Goal: Transaction & Acquisition: Purchase product/service

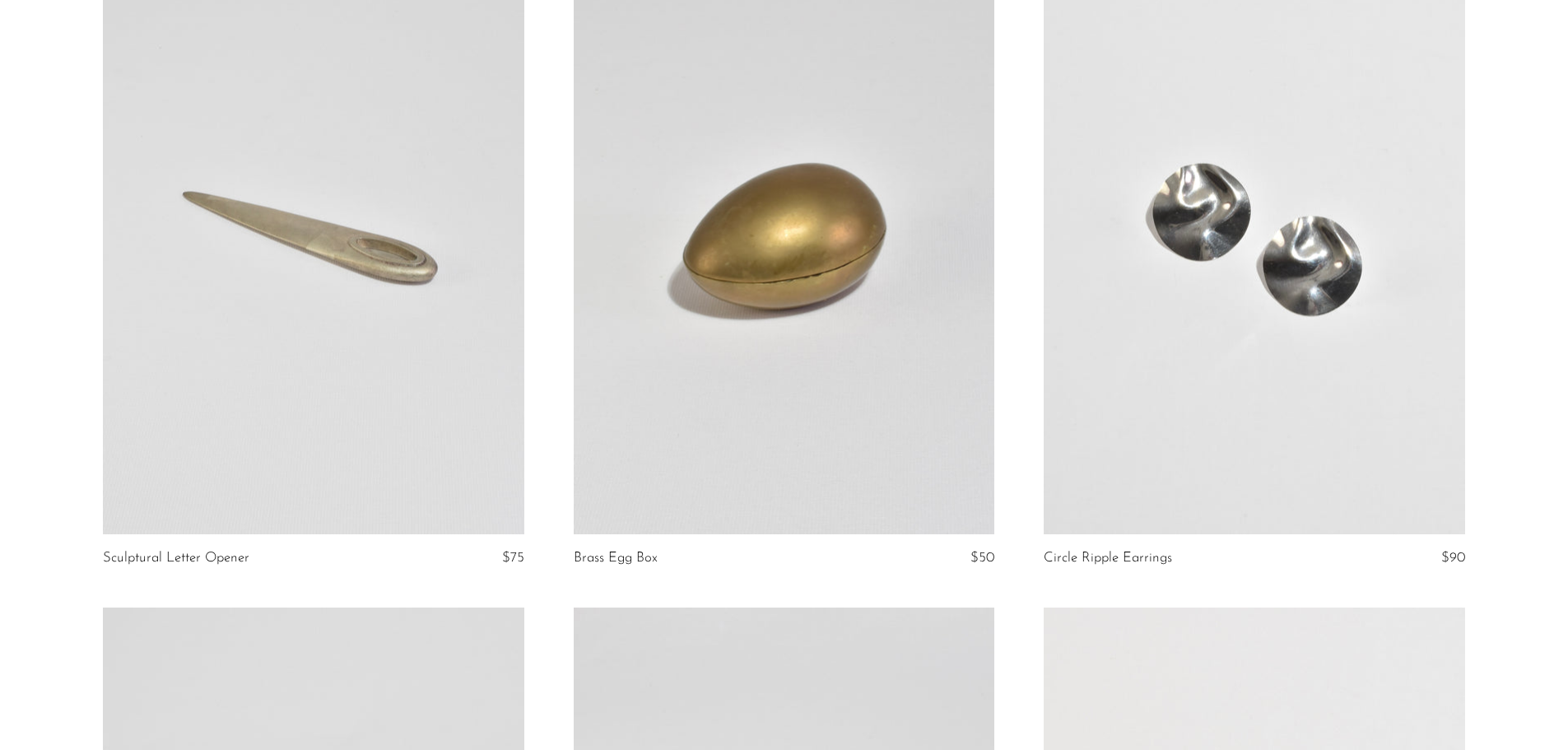
scroll to position [2057, 0]
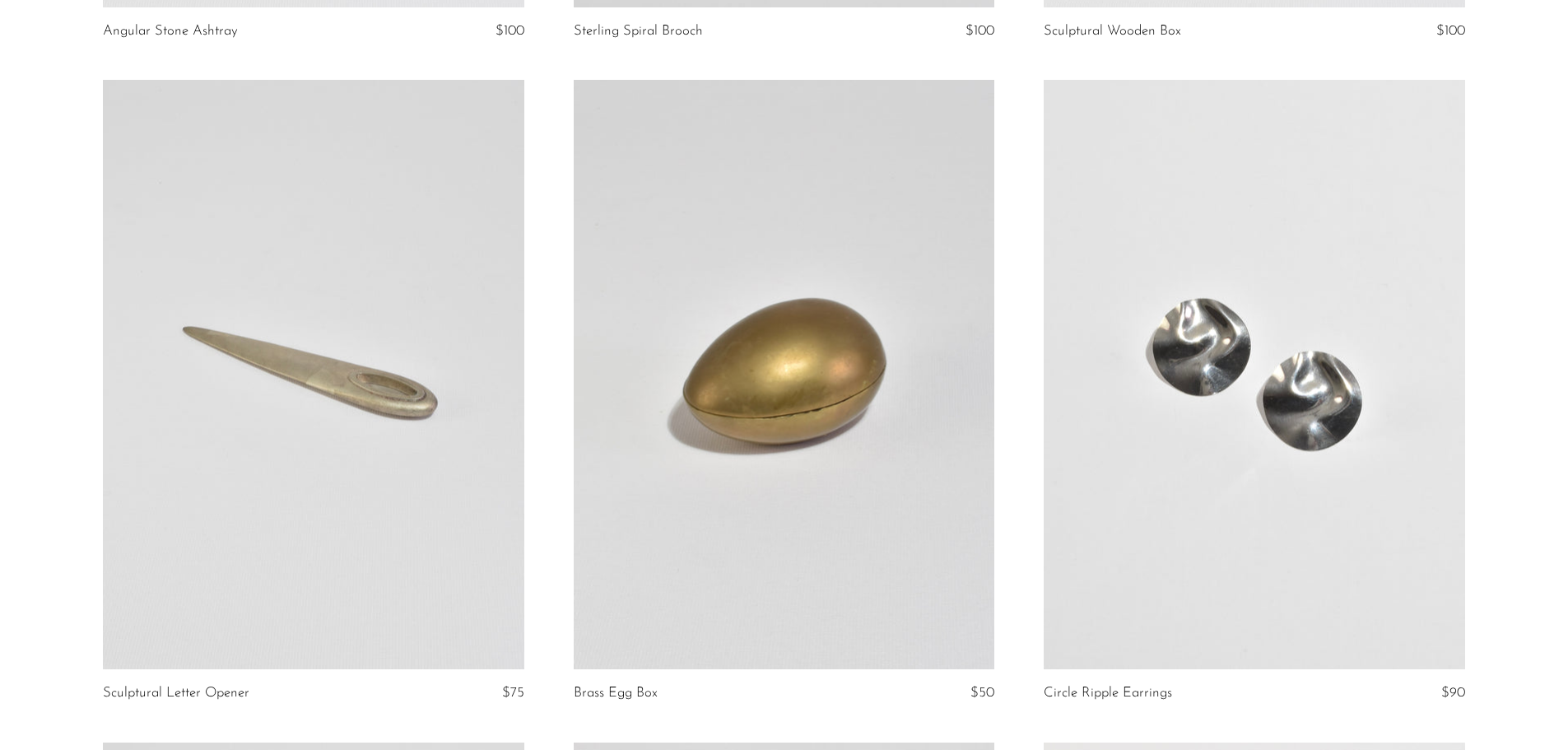
click at [1201, 416] on link at bounding box center [1254, 375] width 420 height 589
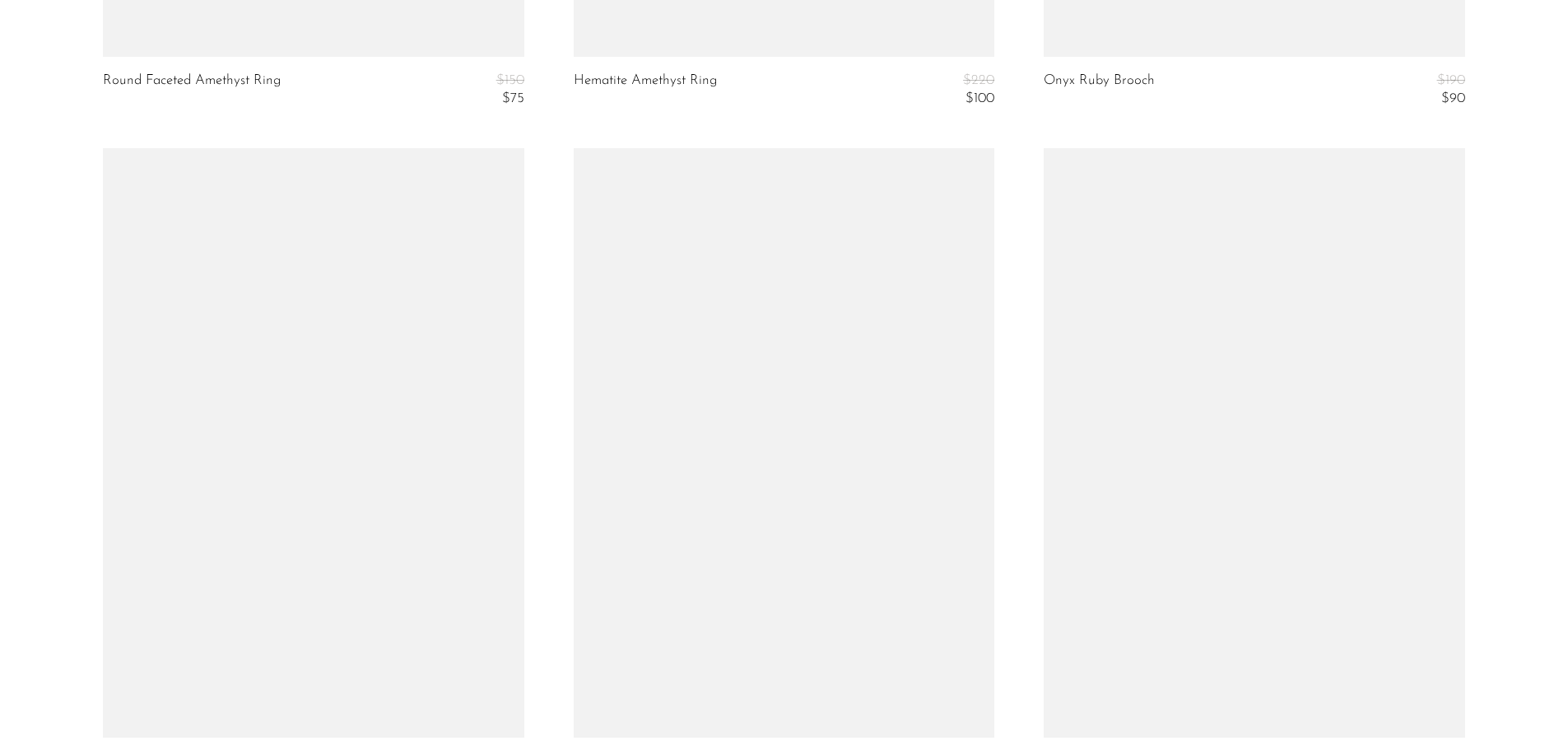
scroll to position [7807, 0]
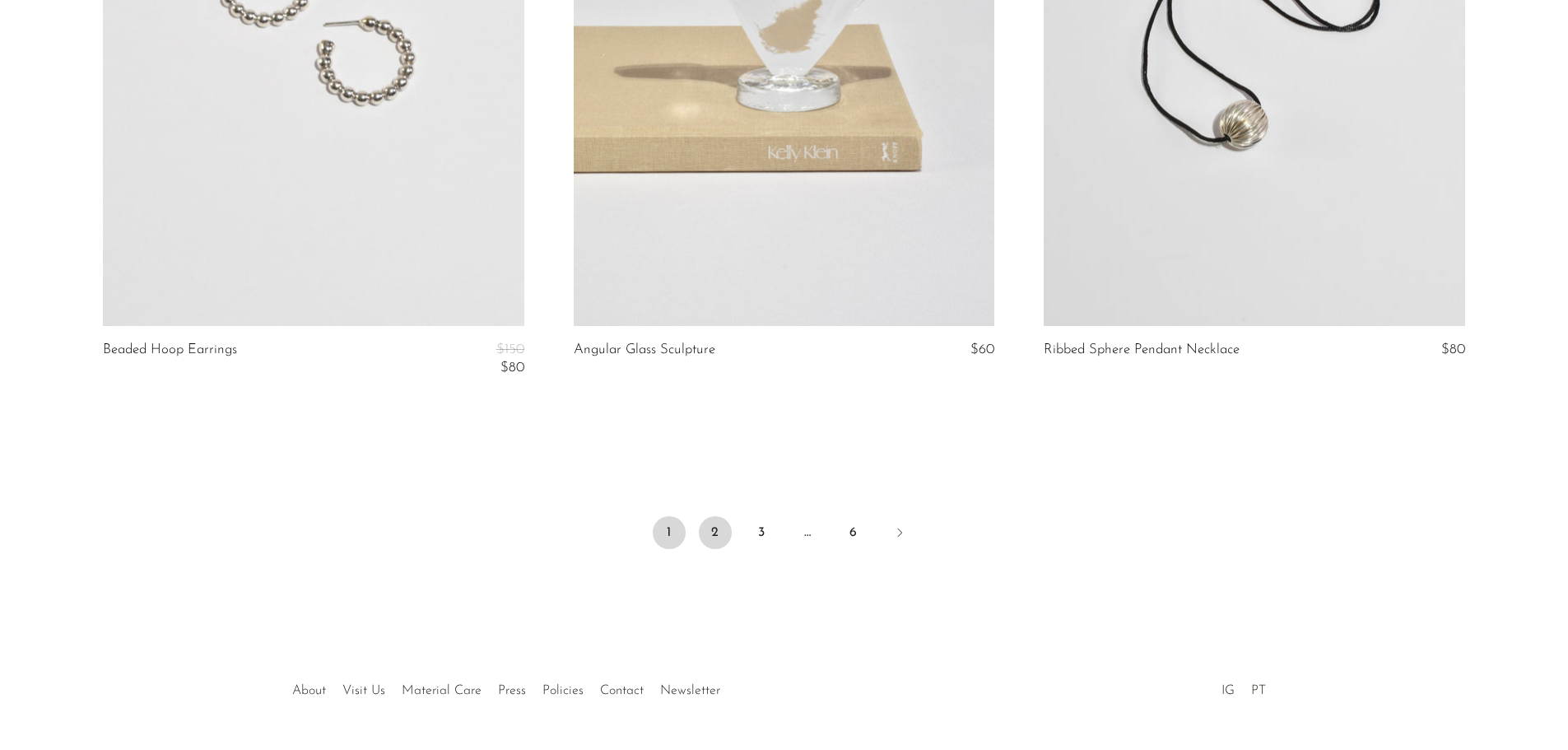
click at [720, 524] on link "2" at bounding box center [715, 532] width 32 height 32
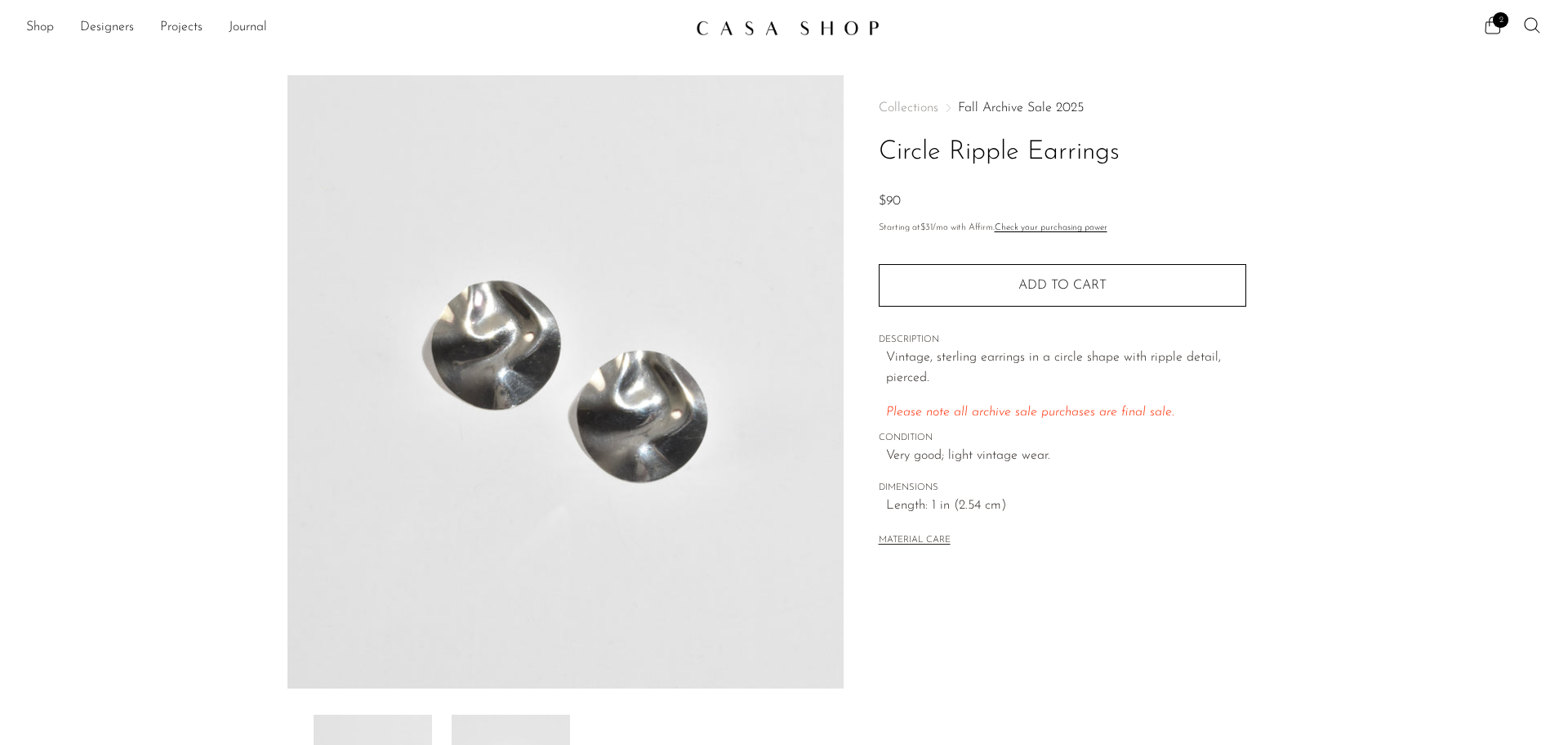
scroll to position [320, 0]
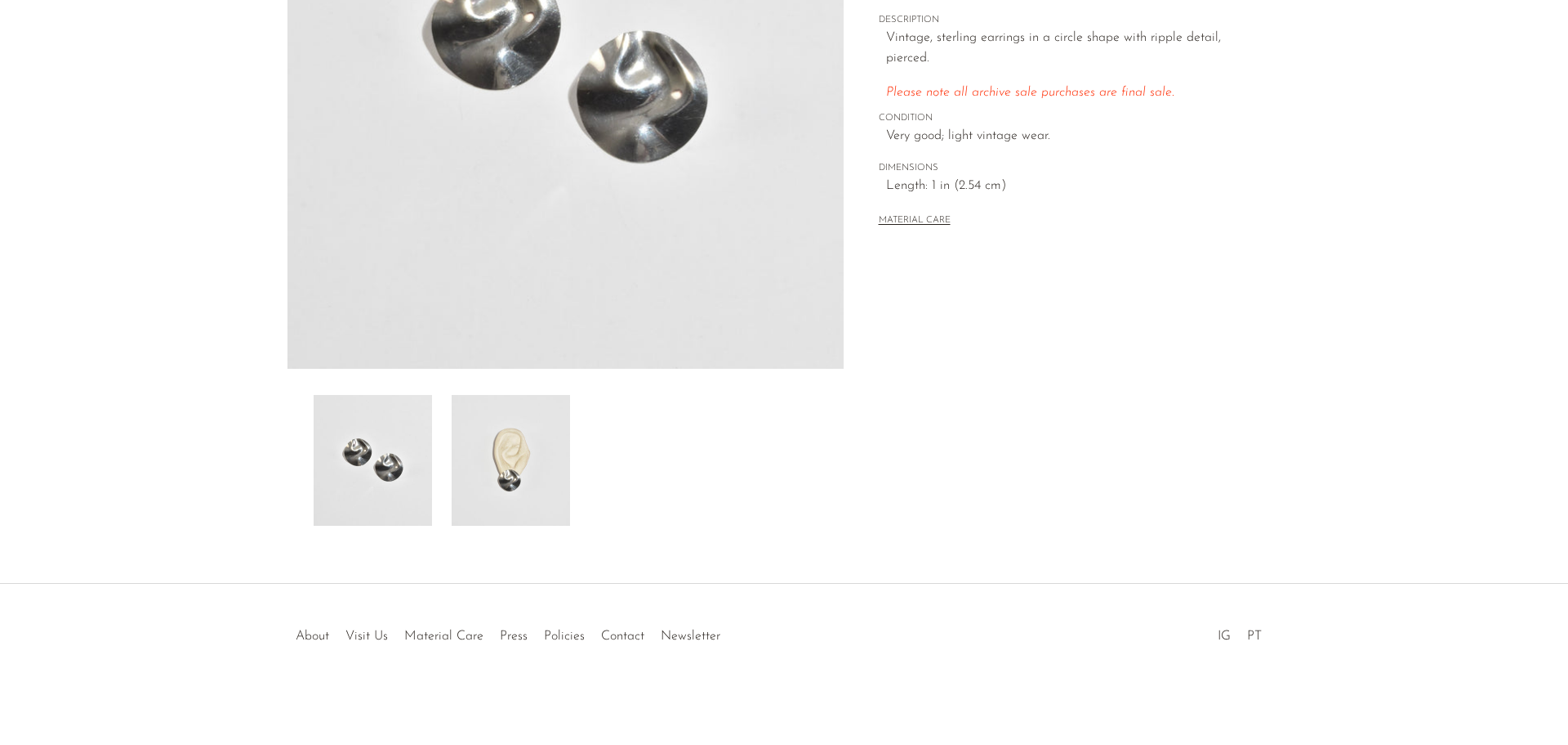
click at [526, 456] on img at bounding box center [510, 460] width 119 height 131
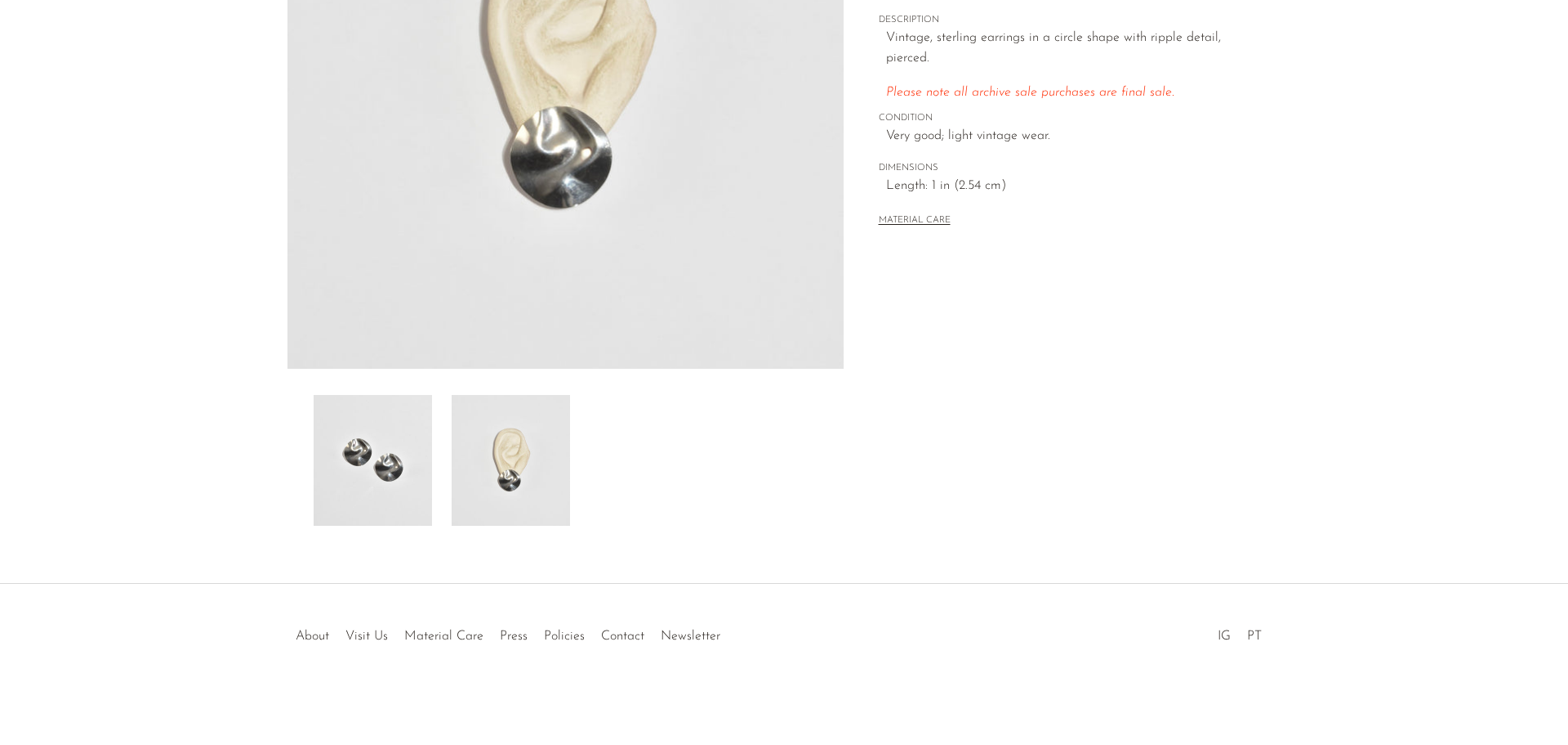
click at [376, 464] on img at bounding box center [373, 460] width 119 height 131
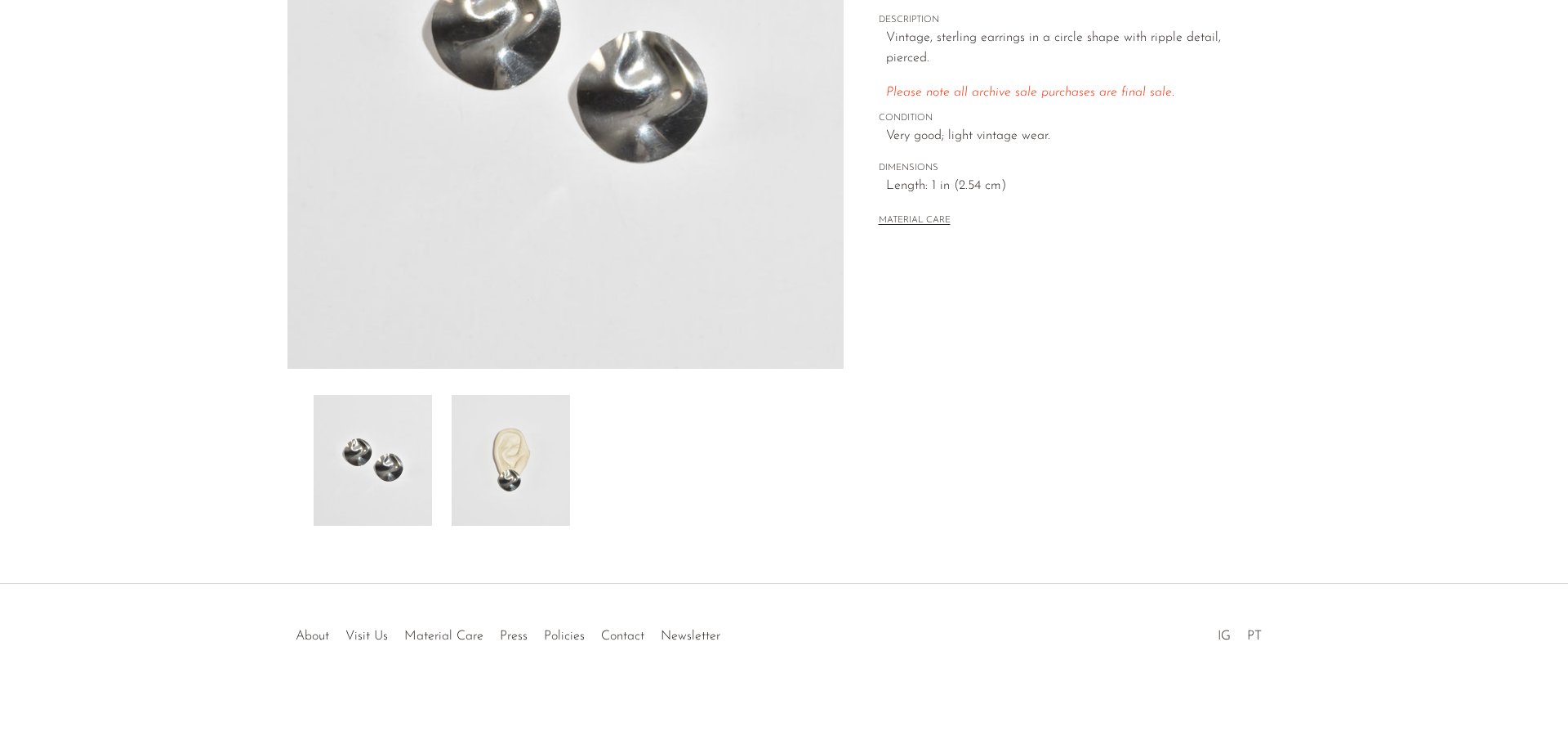
click at [495, 469] on img at bounding box center [510, 460] width 119 height 131
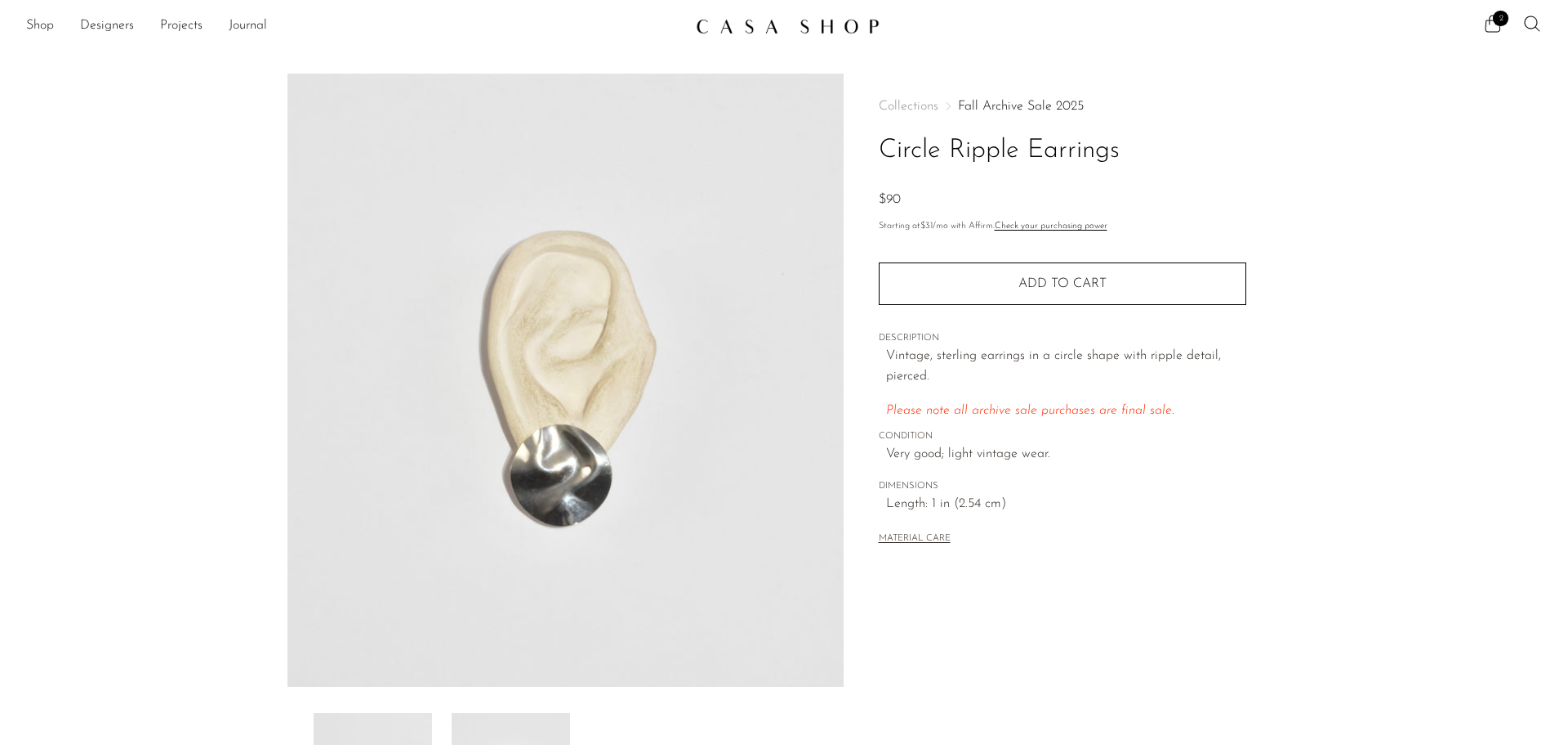
scroll to position [0, 0]
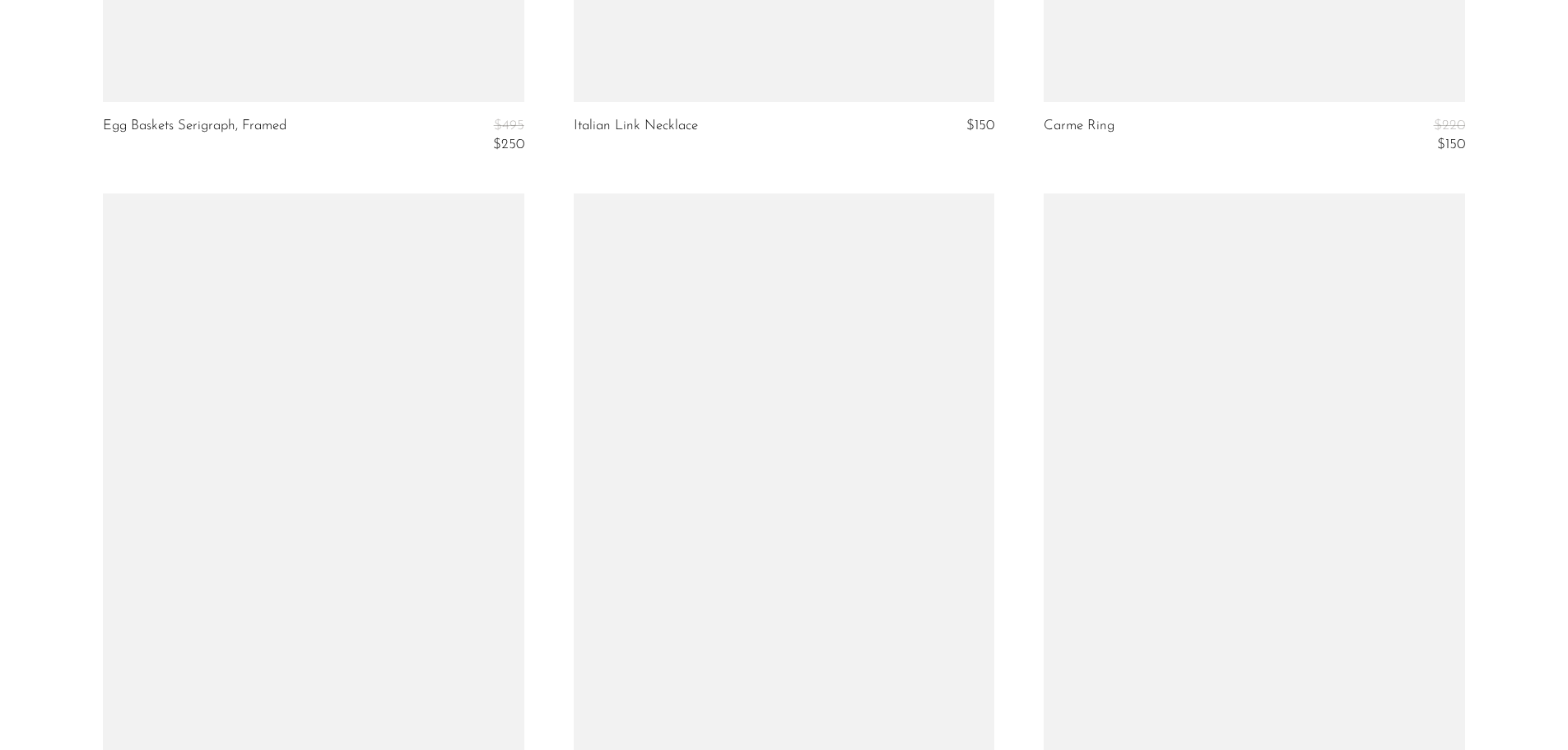
scroll to position [7816, 0]
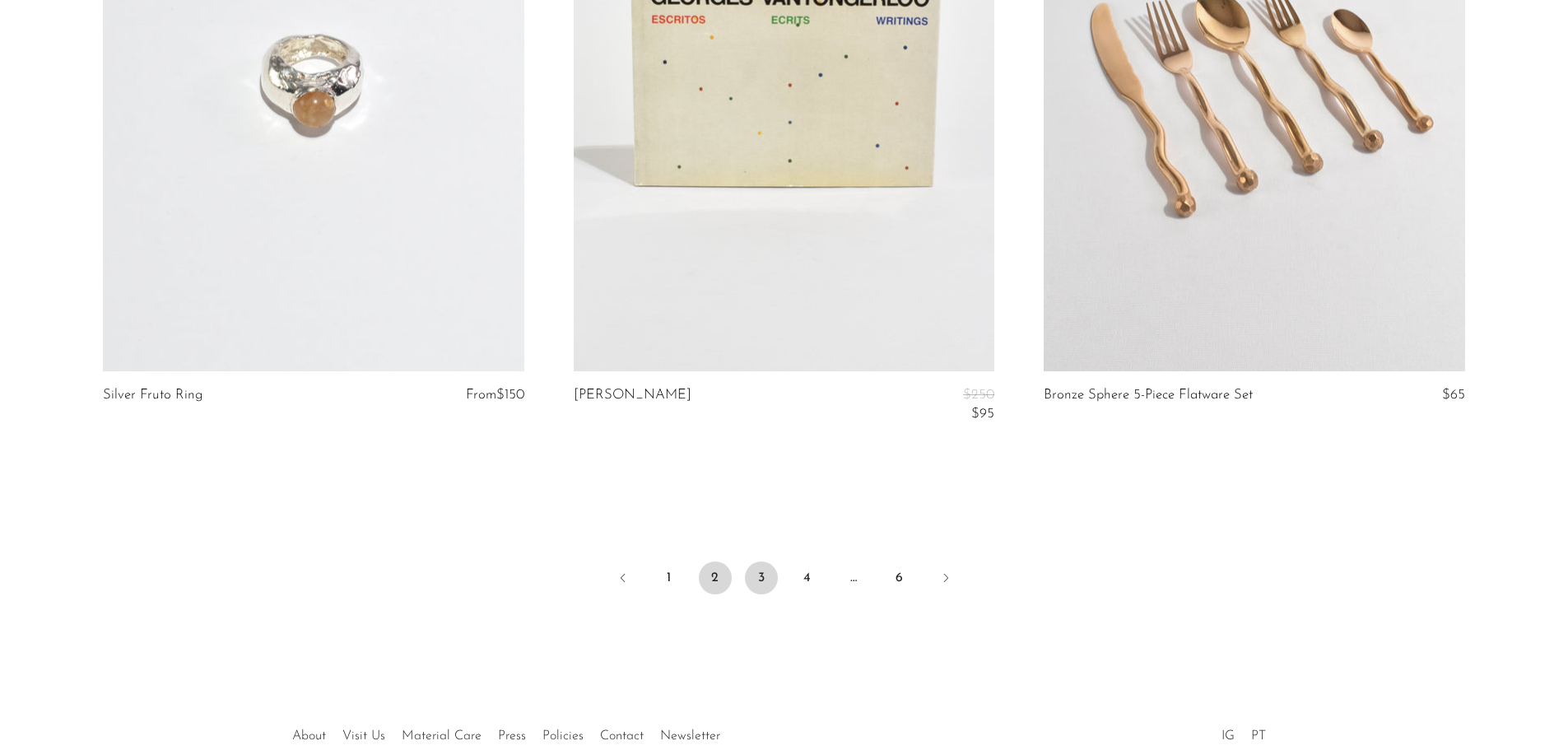
click at [754, 571] on link "3" at bounding box center [761, 577] width 32 height 32
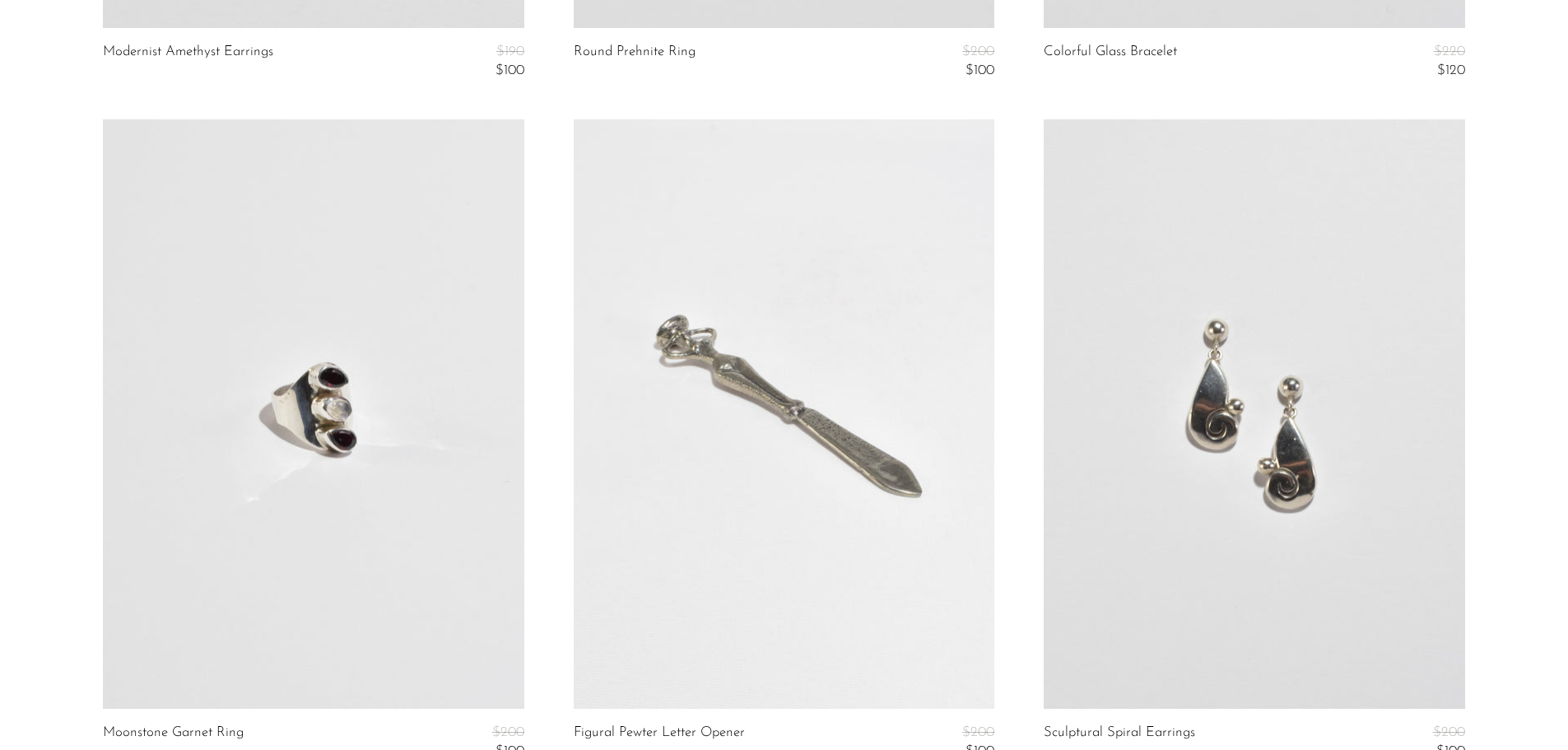
scroll to position [7816, 0]
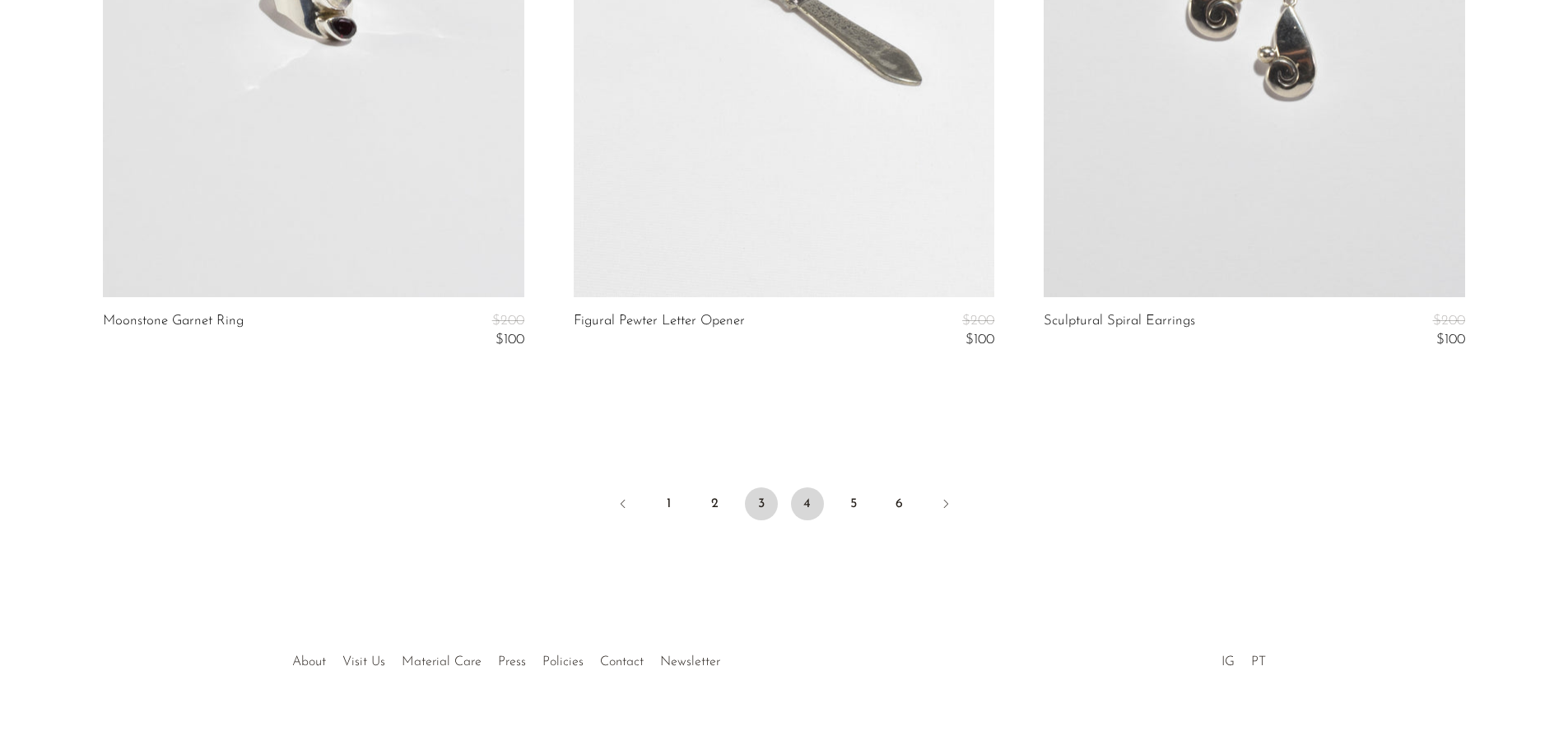
click at [814, 500] on link "4" at bounding box center [807, 504] width 32 height 32
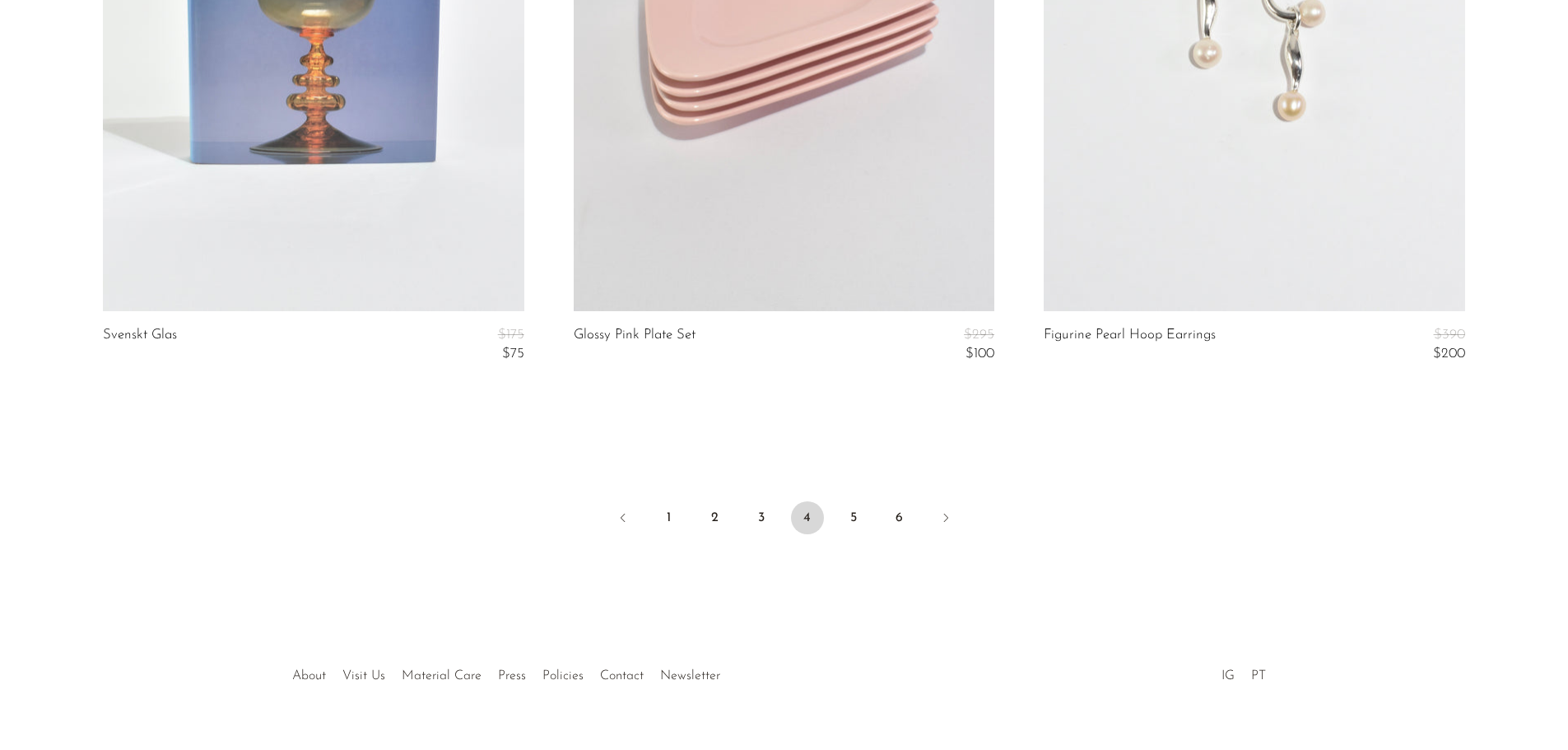
scroll to position [7950, 0]
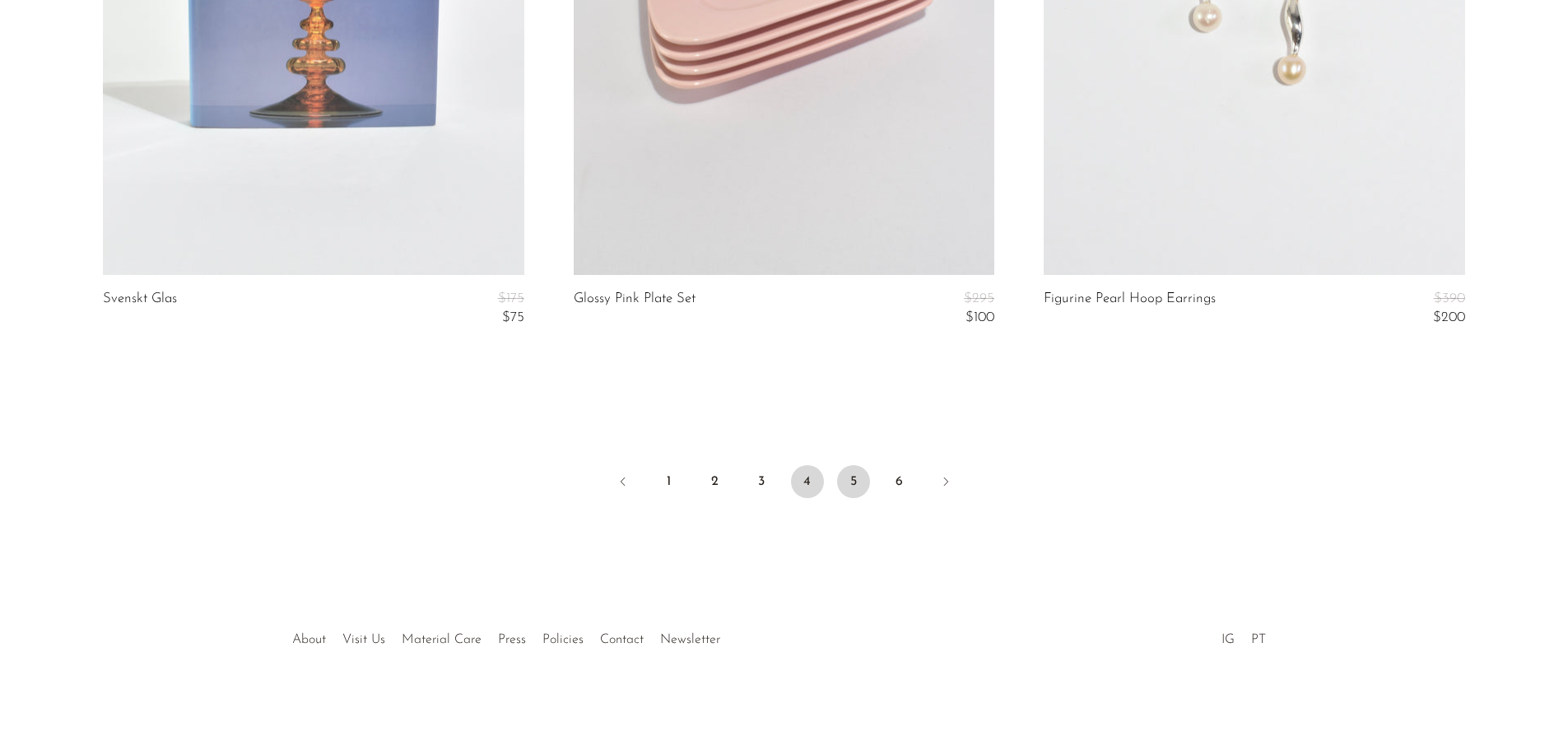
click at [860, 482] on link "5" at bounding box center [853, 482] width 32 height 32
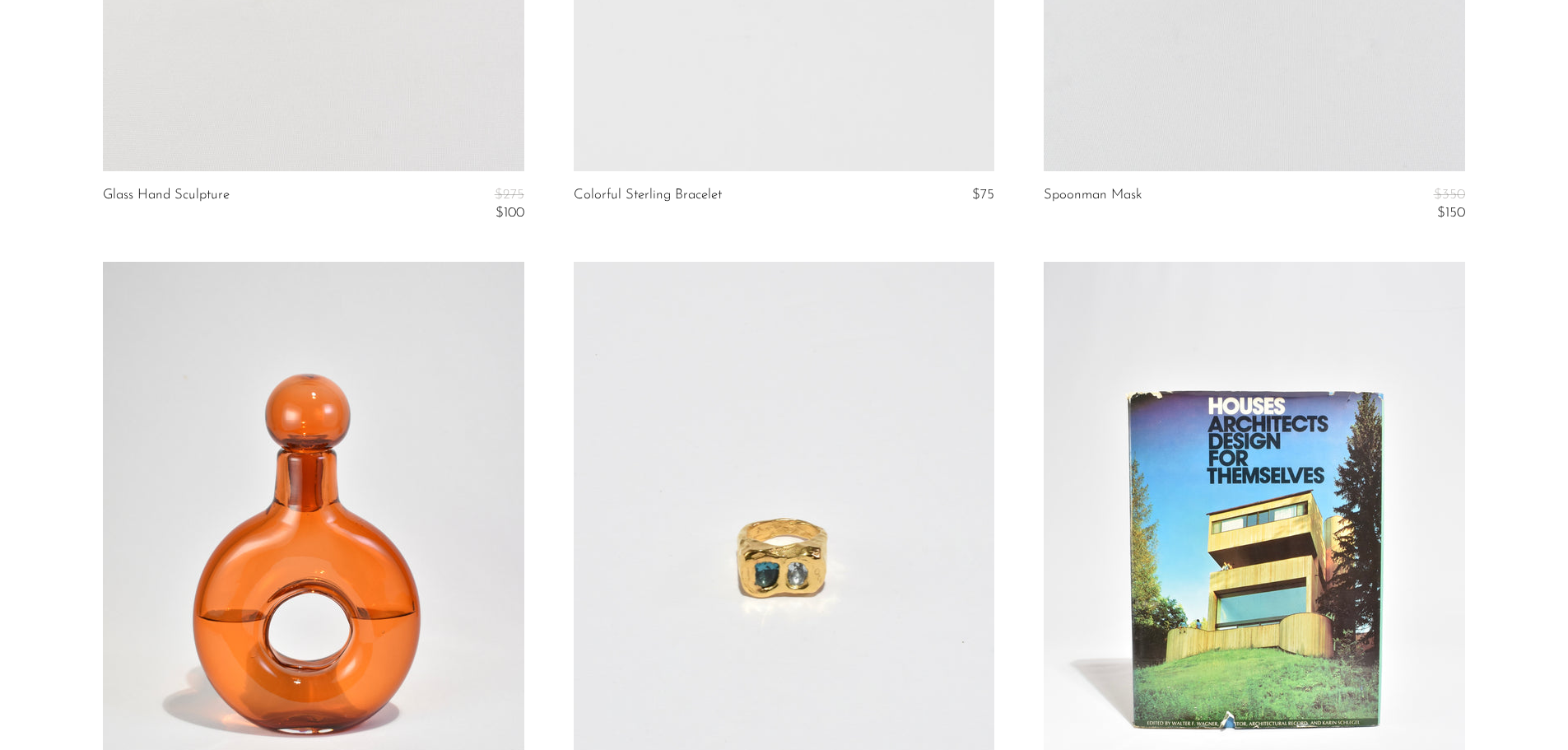
scroll to position [3702, 0]
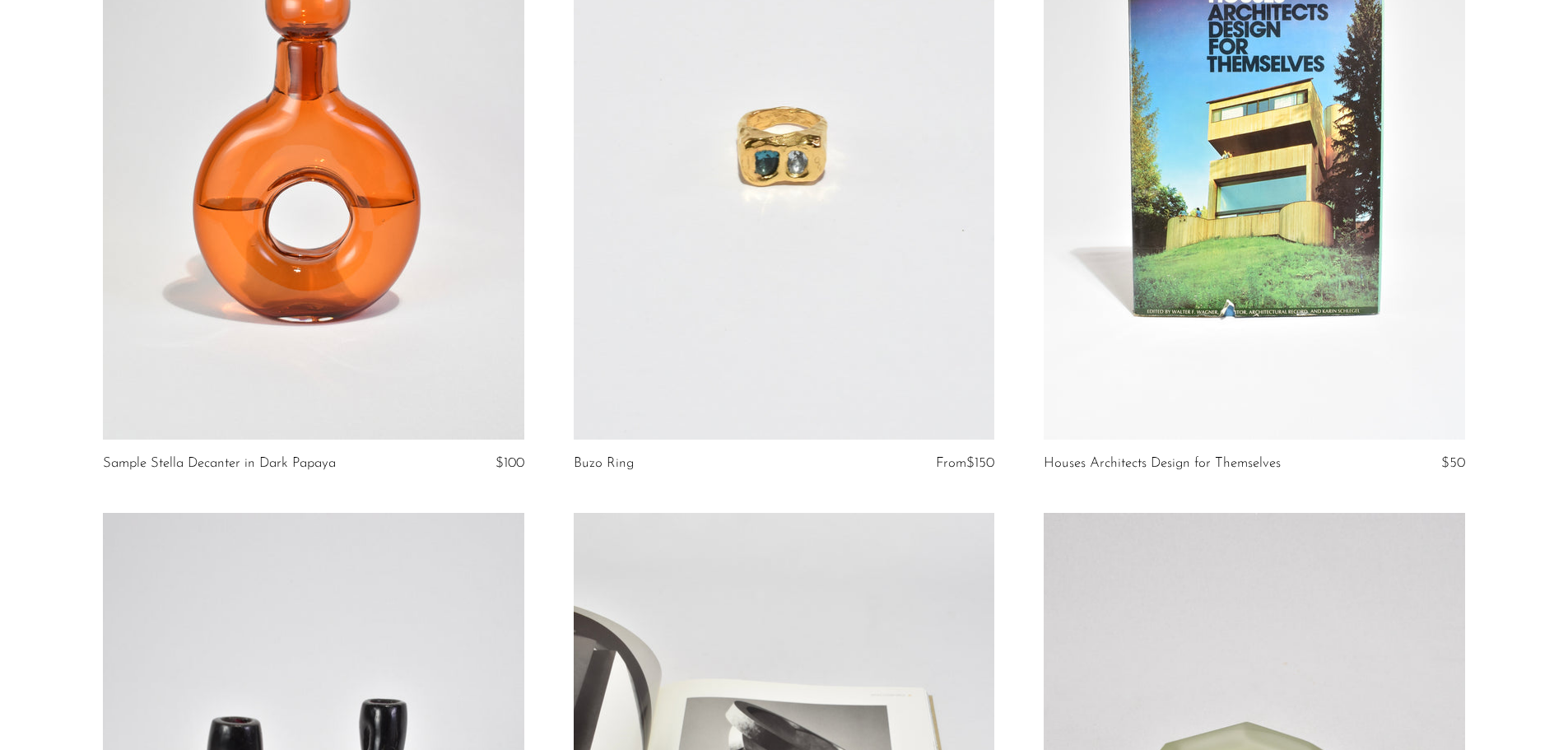
click at [440, 381] on link at bounding box center [313, 144] width 420 height 589
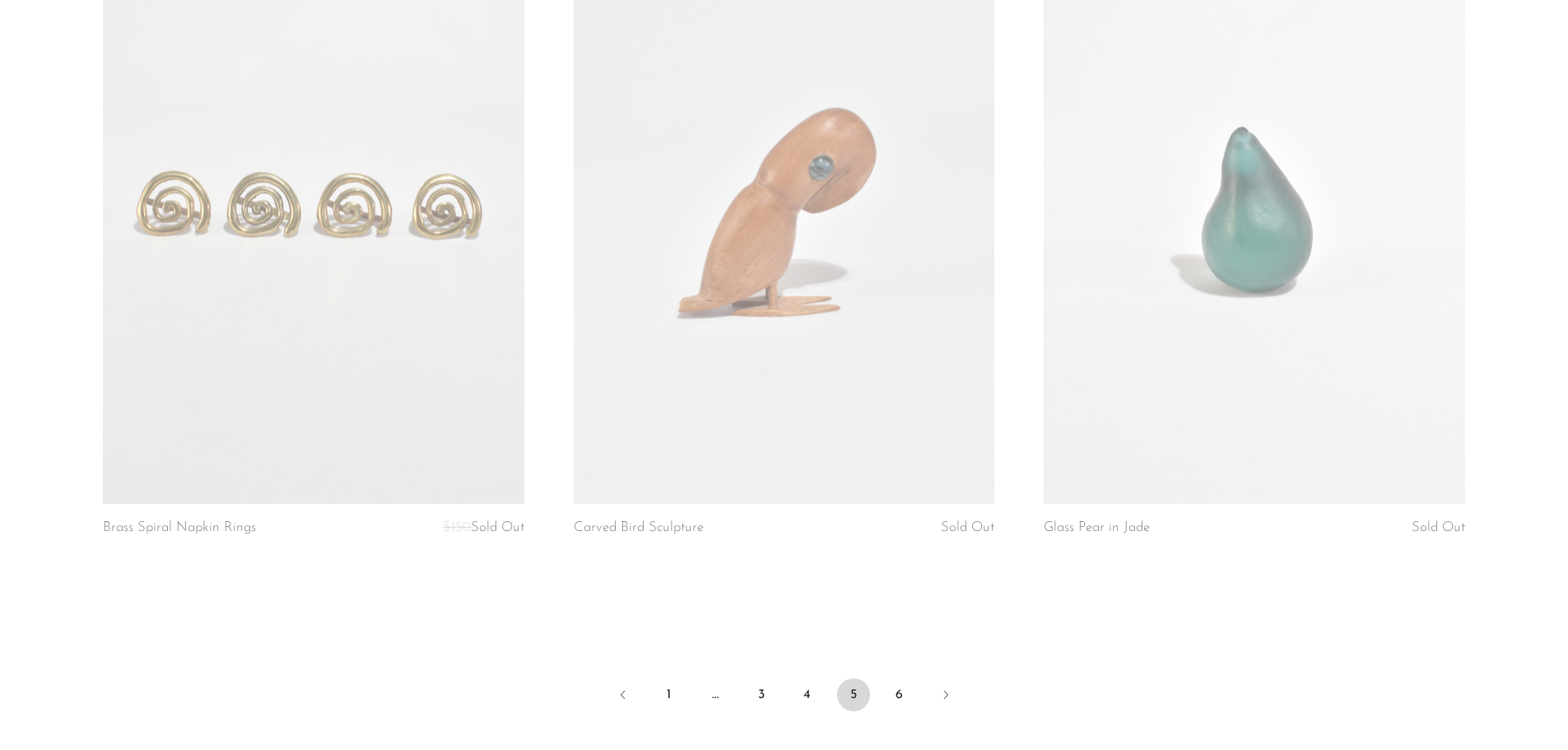
scroll to position [7790, 0]
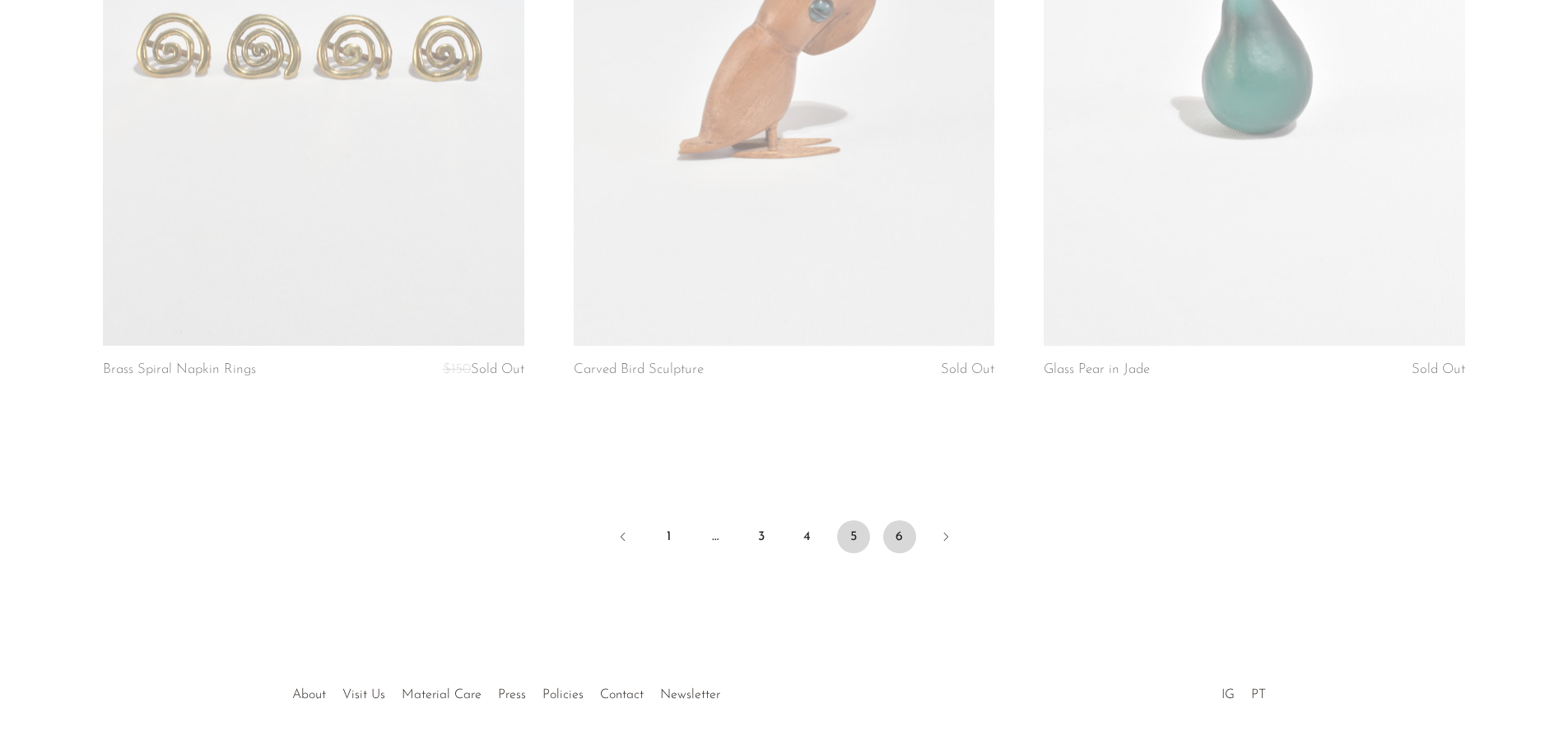
click at [903, 534] on link "6" at bounding box center [899, 536] width 32 height 32
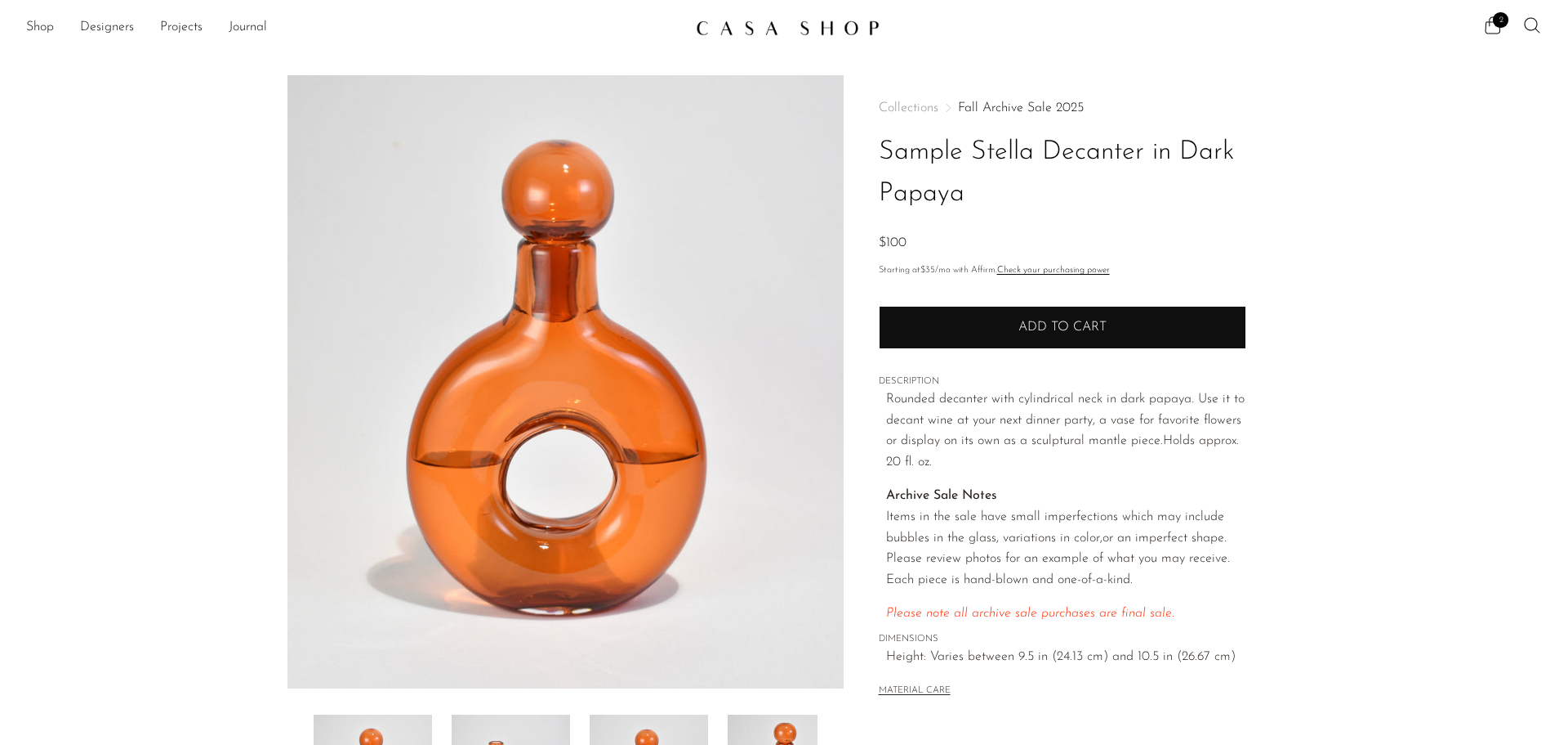
click at [1050, 313] on button "Add to cart" at bounding box center [1063, 326] width 368 height 43
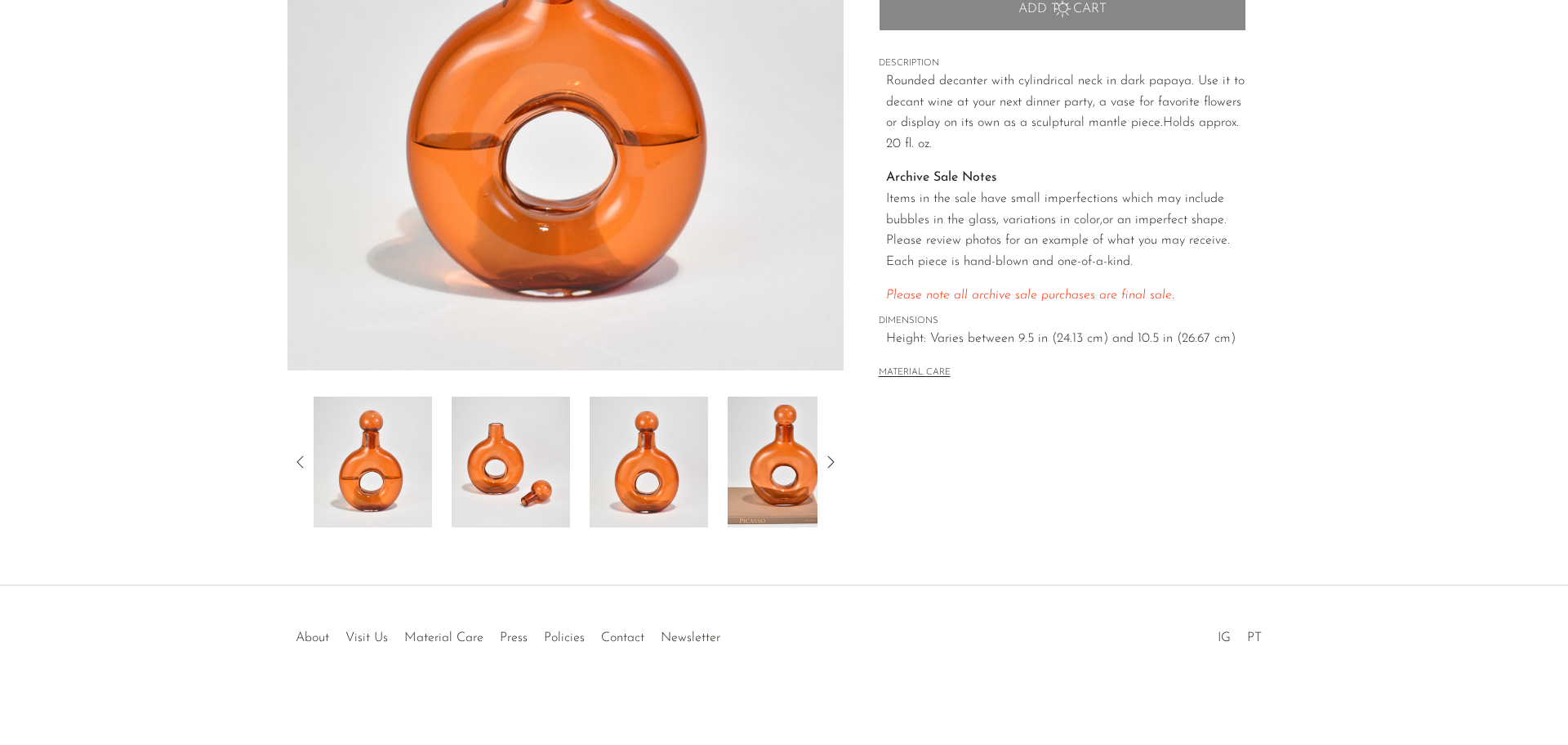
scroll to position [320, 0]
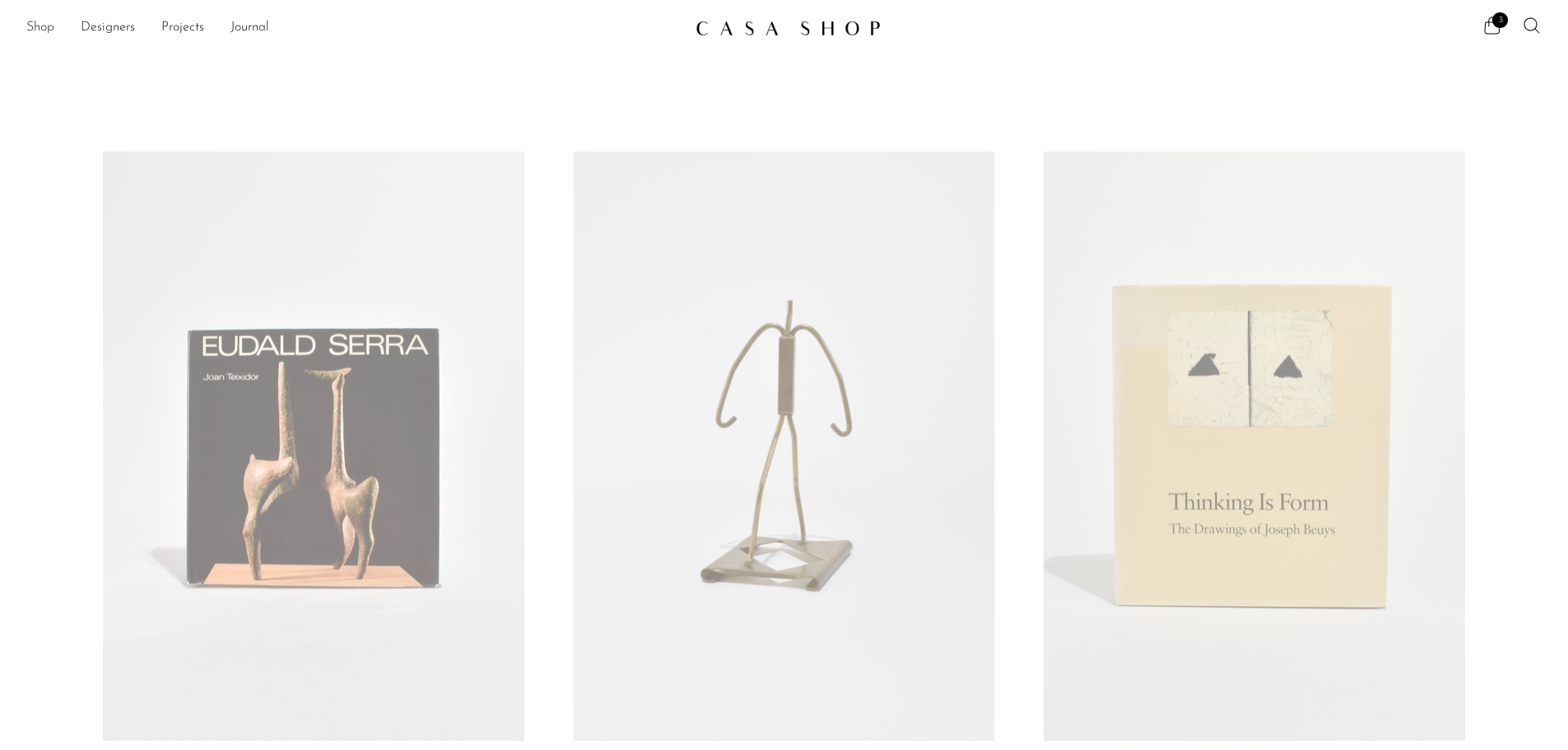
click at [28, 18] on link "Shop" at bounding box center [40, 28] width 28 height 21
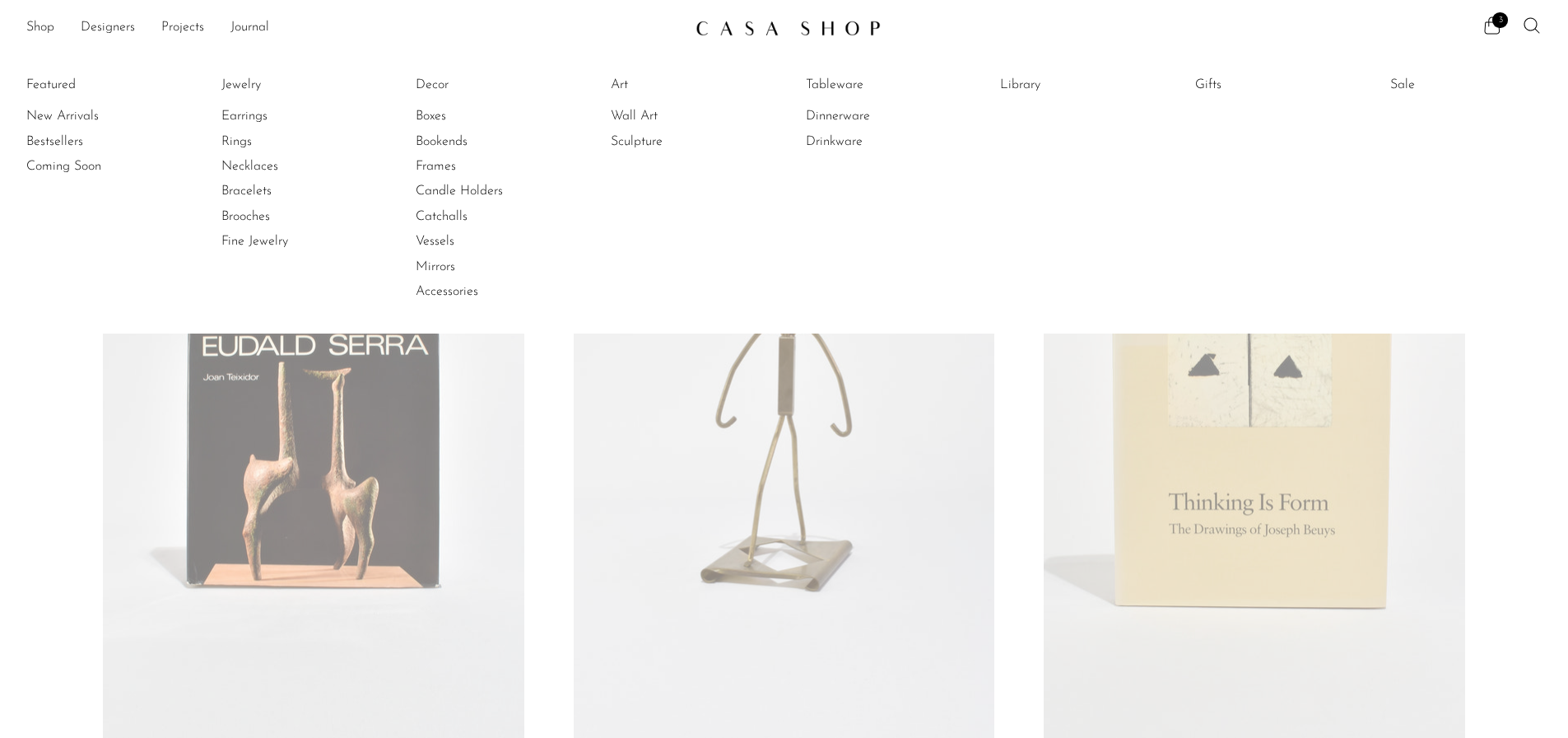
click at [666, 318] on ul "Featured New Arrivals Bestsellers Coming Soon Jewelry Jewelry All Earrings Ring…" at bounding box center [784, 188] width 1568 height 292
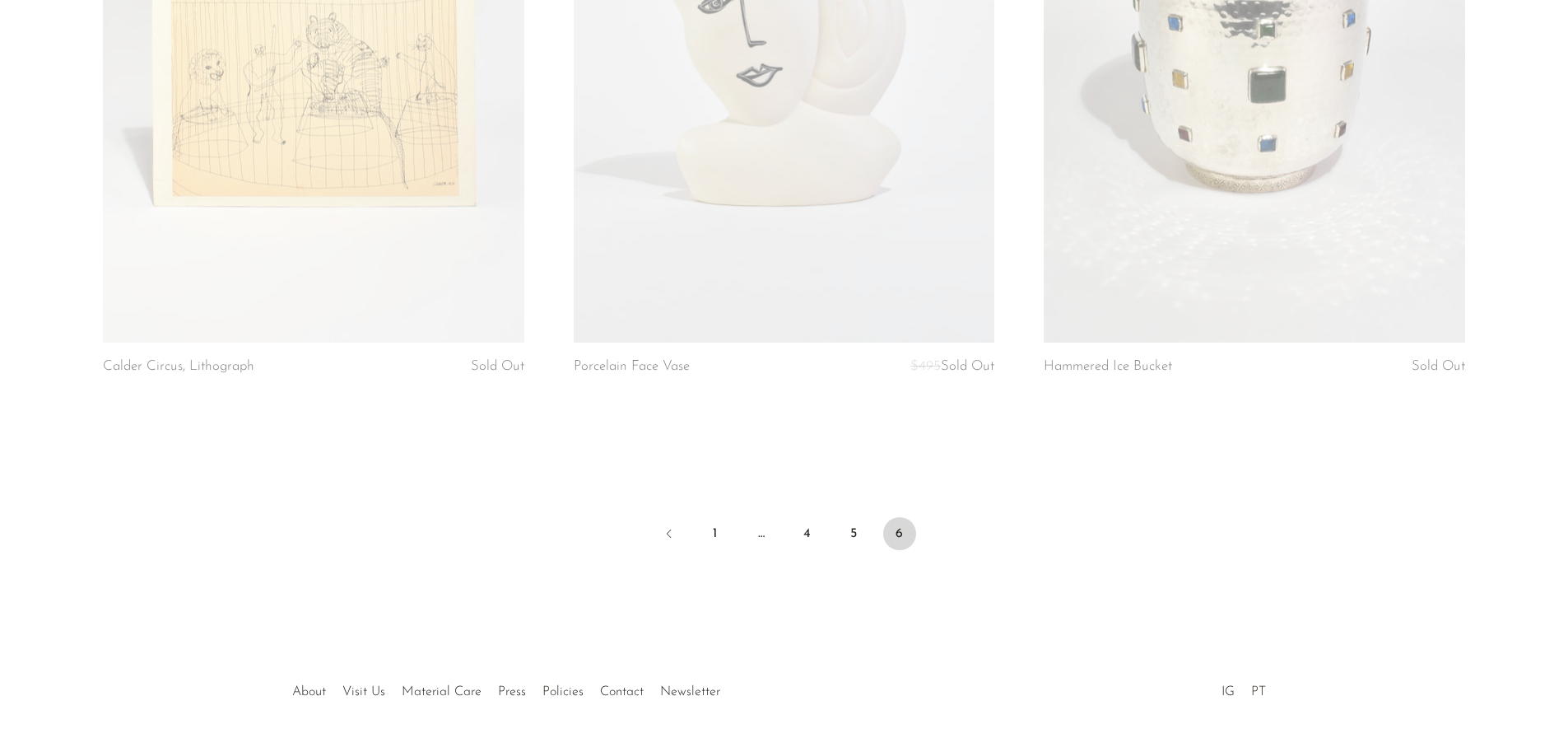
scroll to position [7112, 0]
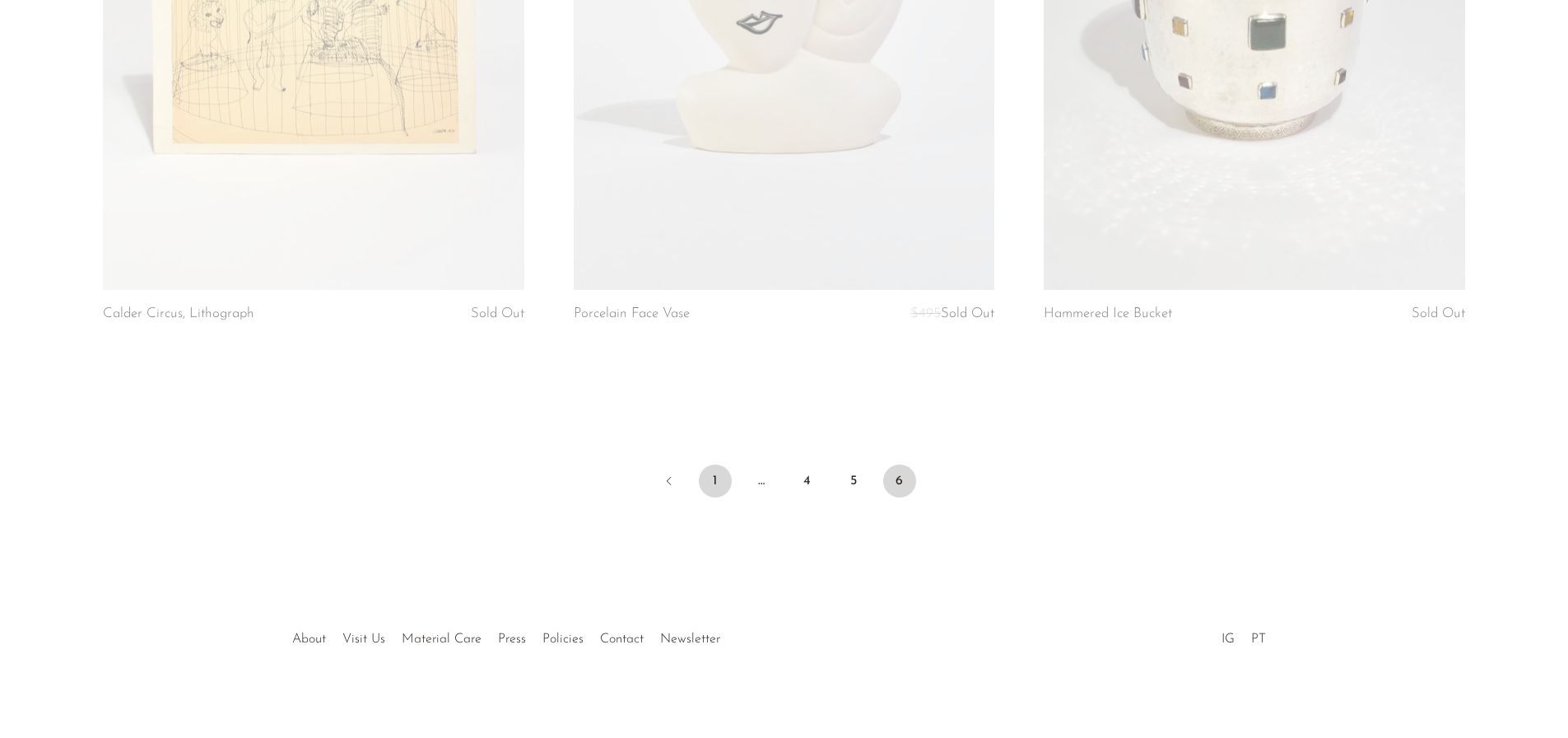
click at [706, 472] on link "1" at bounding box center [715, 481] width 32 height 33
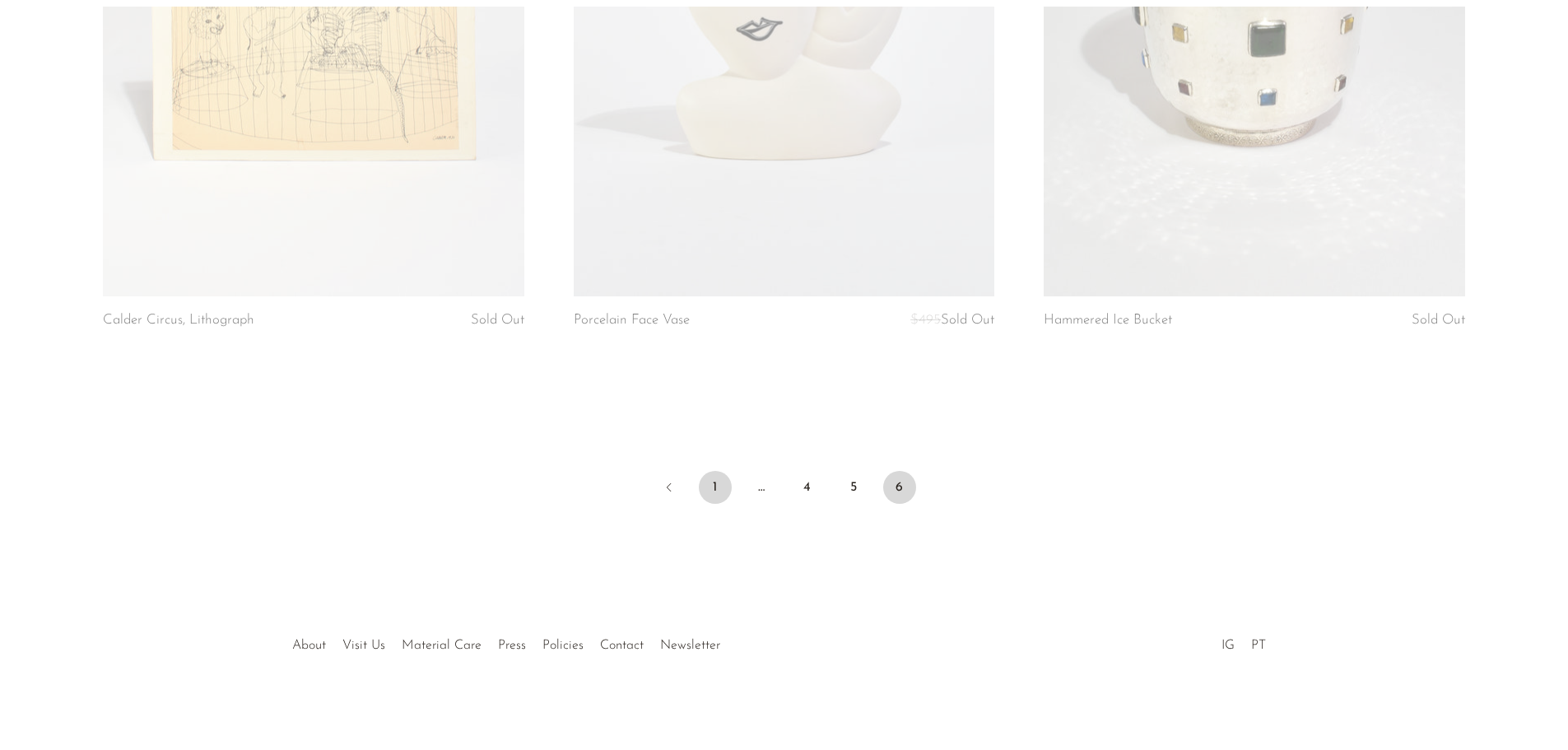
scroll to position [7096, 0]
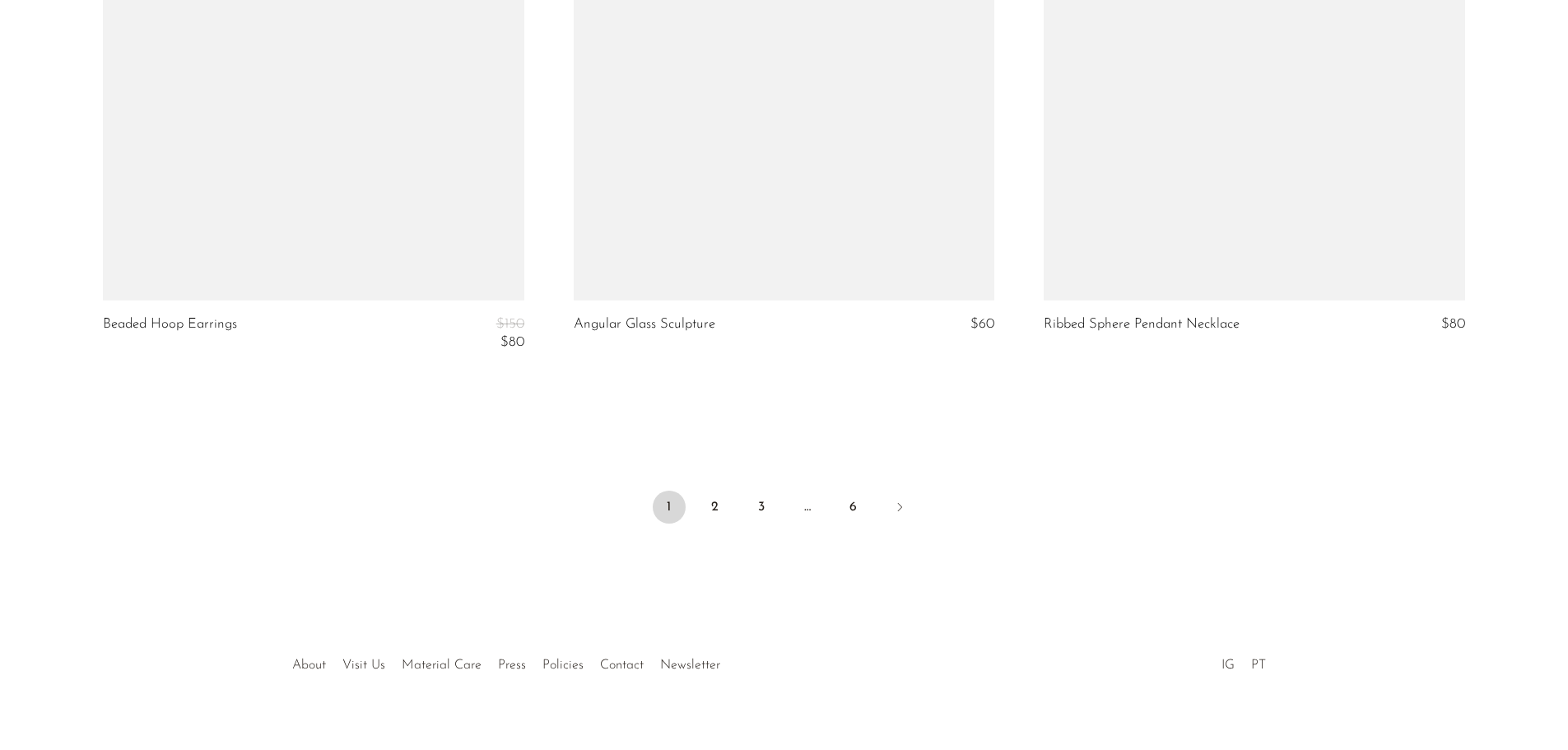
scroll to position [7856, 0]
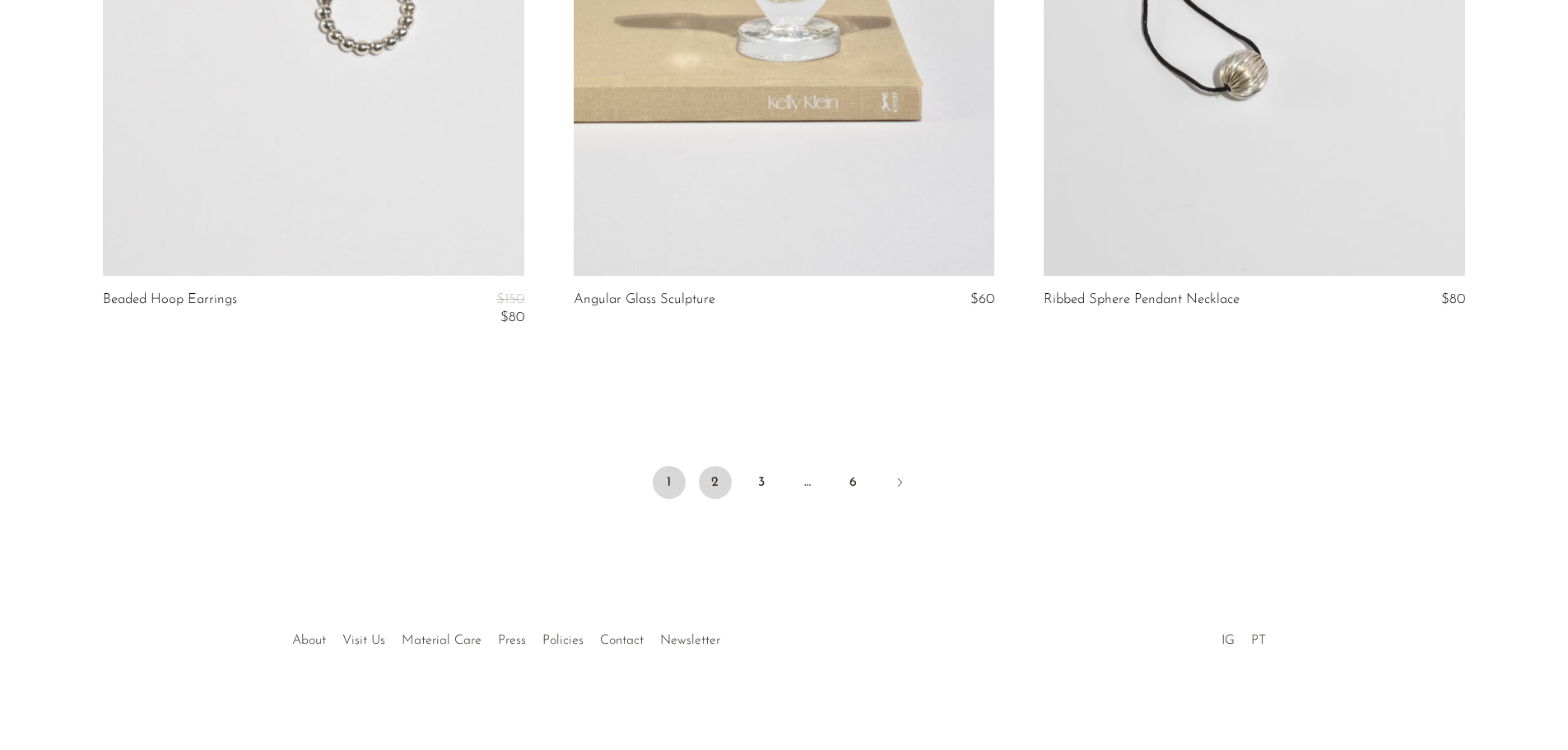
click at [717, 470] on link "2" at bounding box center [715, 482] width 32 height 32
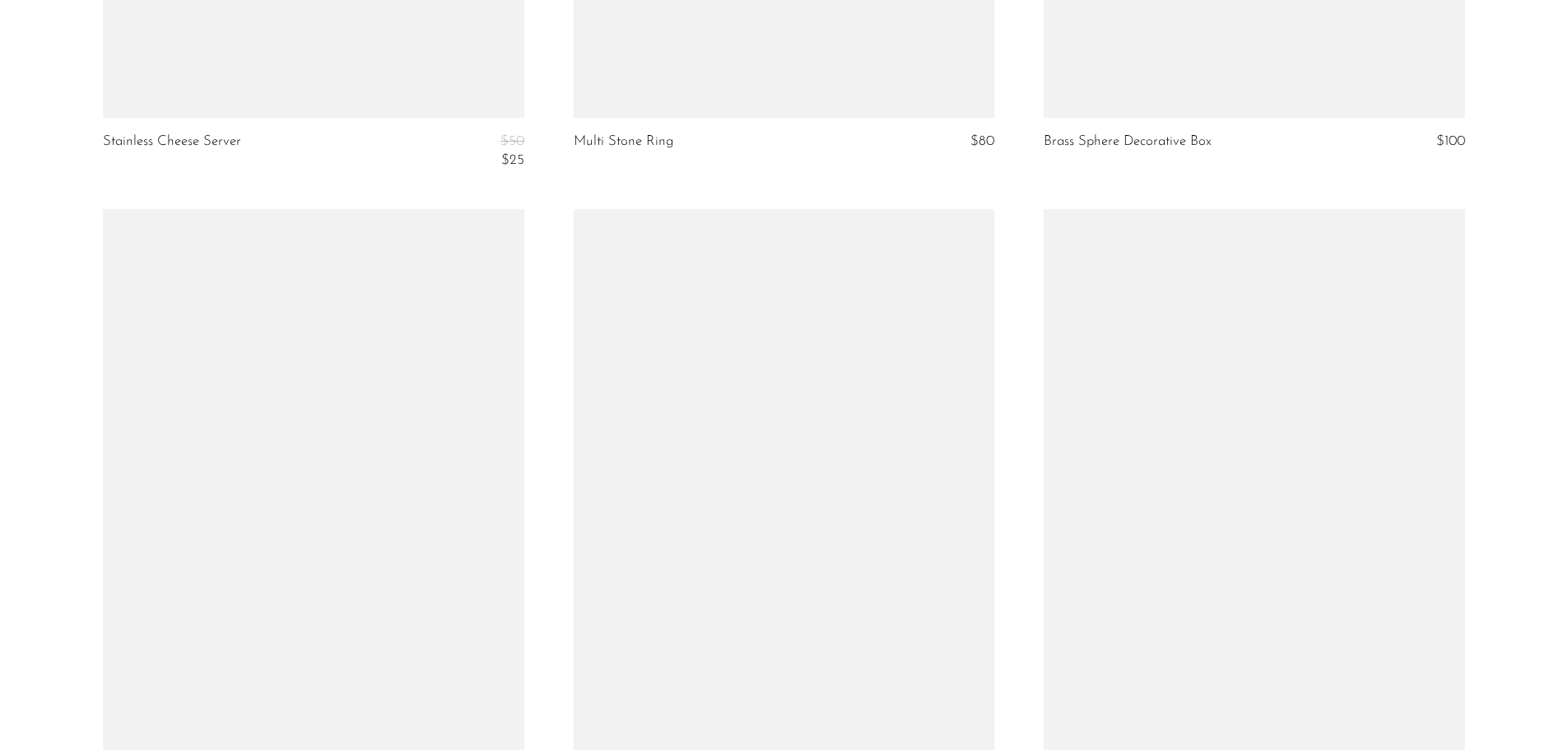
scroll to position [5759, 0]
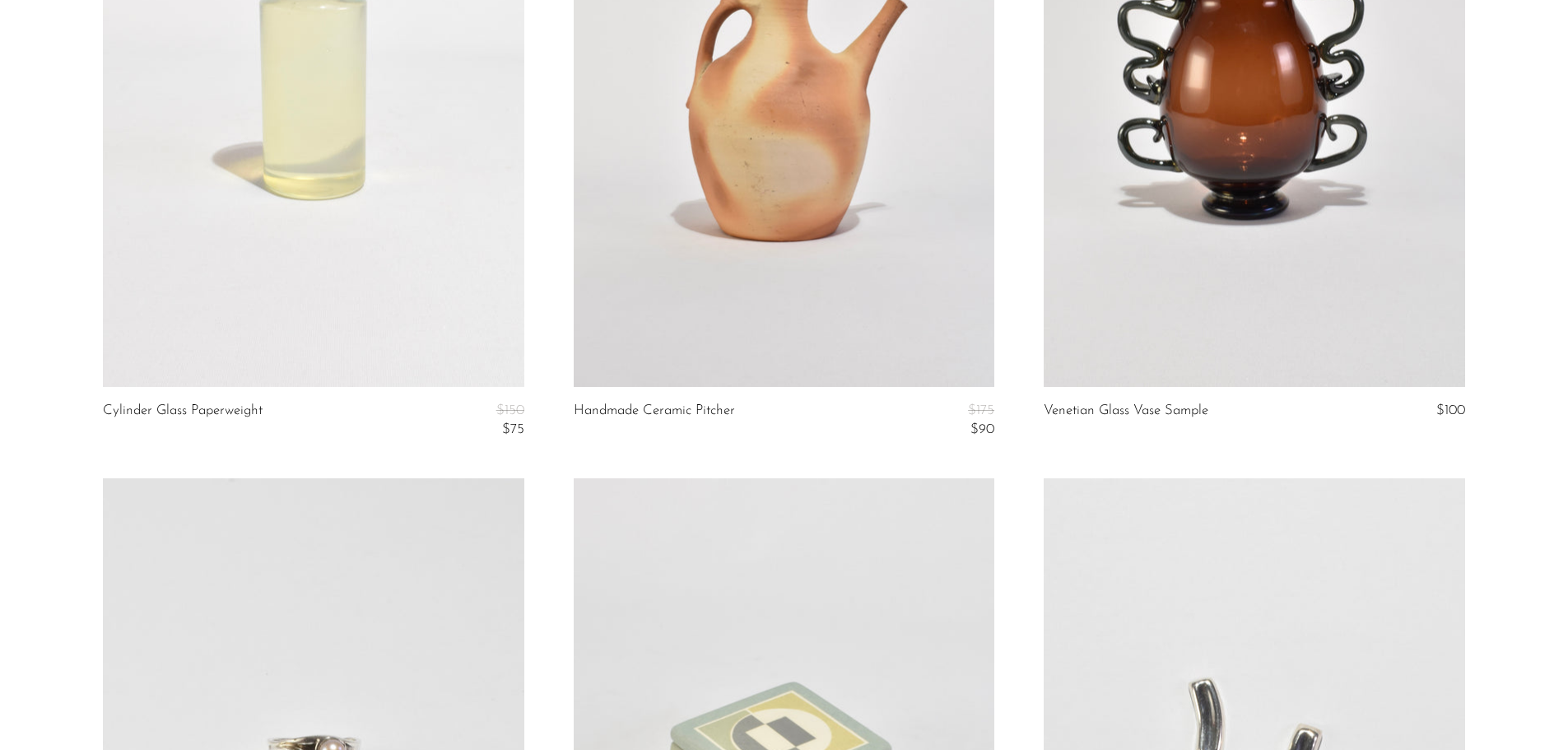
click at [1152, 312] on link at bounding box center [1254, 92] width 420 height 589
